Goal: Task Accomplishment & Management: Manage account settings

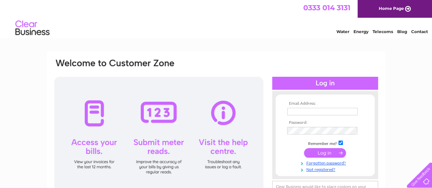
type input "ops@southwarwickshireflyingschool.com"
click at [318, 151] on input "submit" at bounding box center [325, 153] width 42 height 10
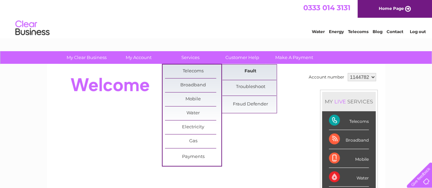
click at [242, 71] on link "Fault" at bounding box center [250, 72] width 56 height 14
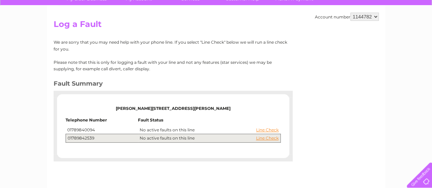
scroll to position [68, 0]
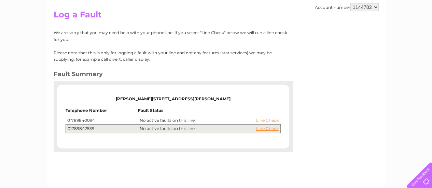
click at [270, 121] on link "Line Check" at bounding box center [267, 120] width 23 height 5
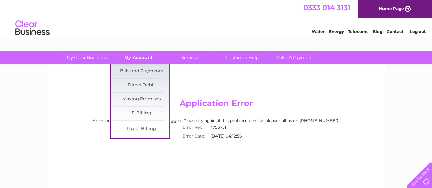
click at [132, 56] on link "My Account" at bounding box center [138, 57] width 56 height 13
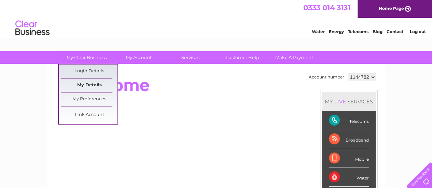
click at [92, 85] on link "My Details" at bounding box center [89, 86] width 56 height 14
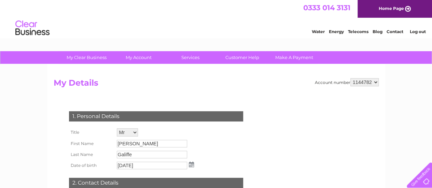
click at [375, 82] on select "1144782" at bounding box center [364, 82] width 28 height 8
click at [418, 30] on link "Log out" at bounding box center [417, 31] width 16 height 5
